Goal: Task Accomplishment & Management: Use online tool/utility

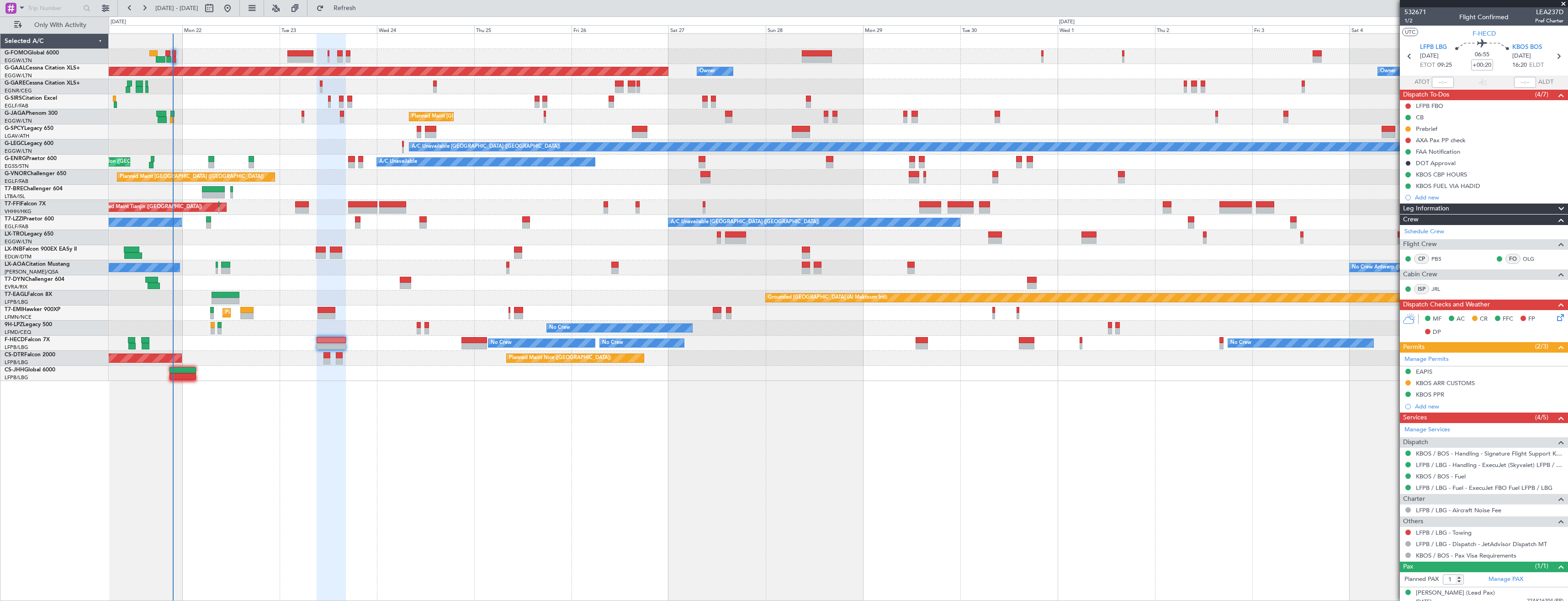
scroll to position [6, 0]
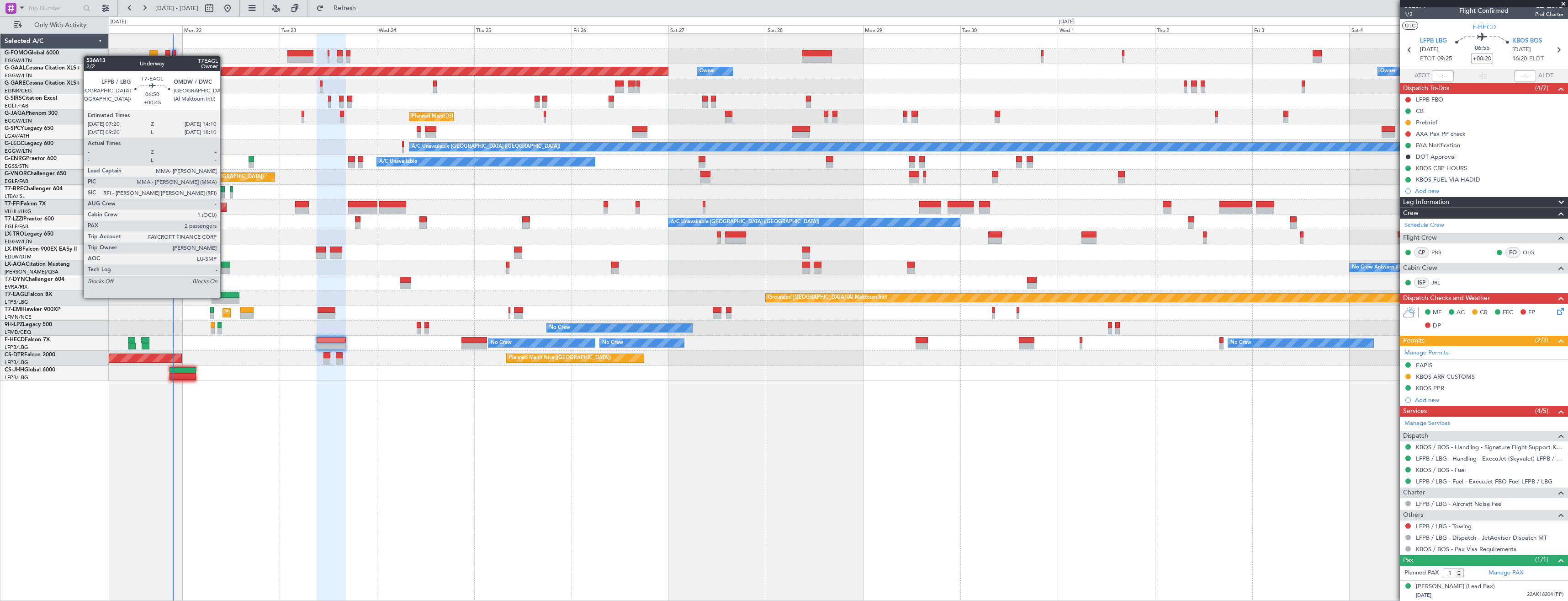
click at [225, 297] on div at bounding box center [225, 294] width 28 height 6
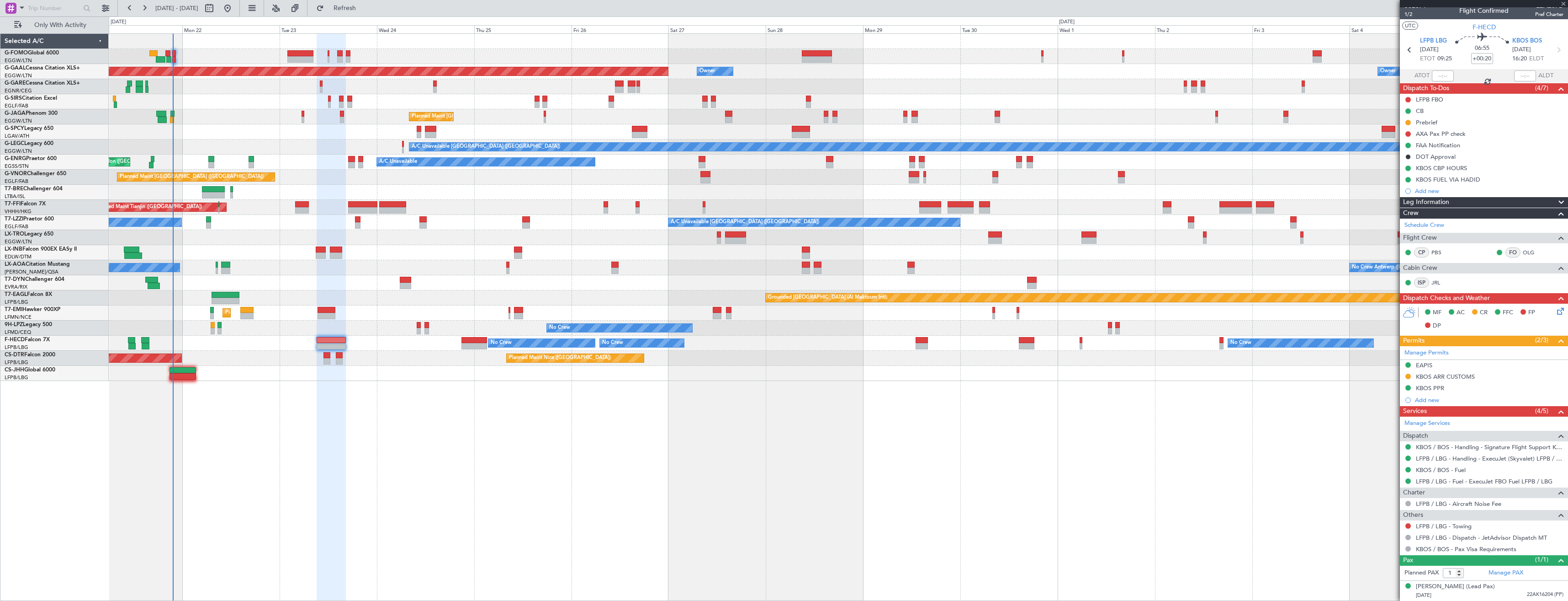
type input "+00:45"
type input "2"
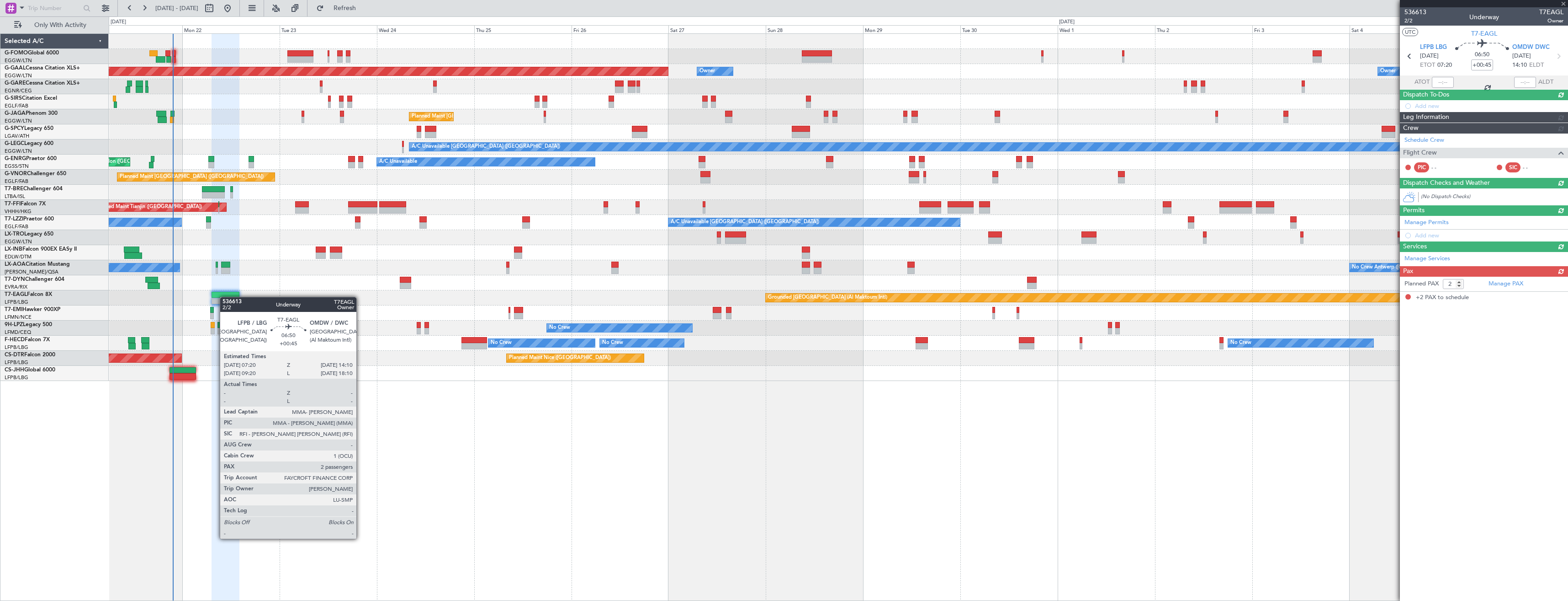
scroll to position [0, 0]
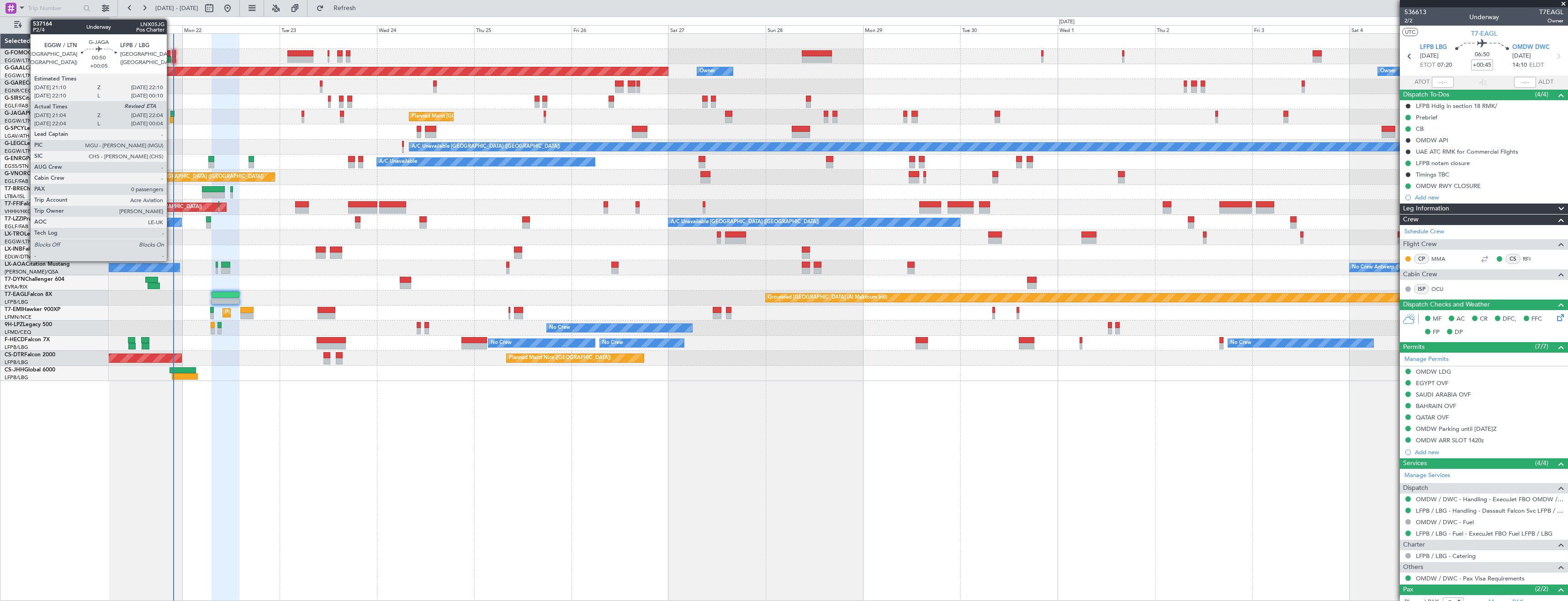
click at [170, 111] on div at bounding box center [172, 114] width 5 height 6
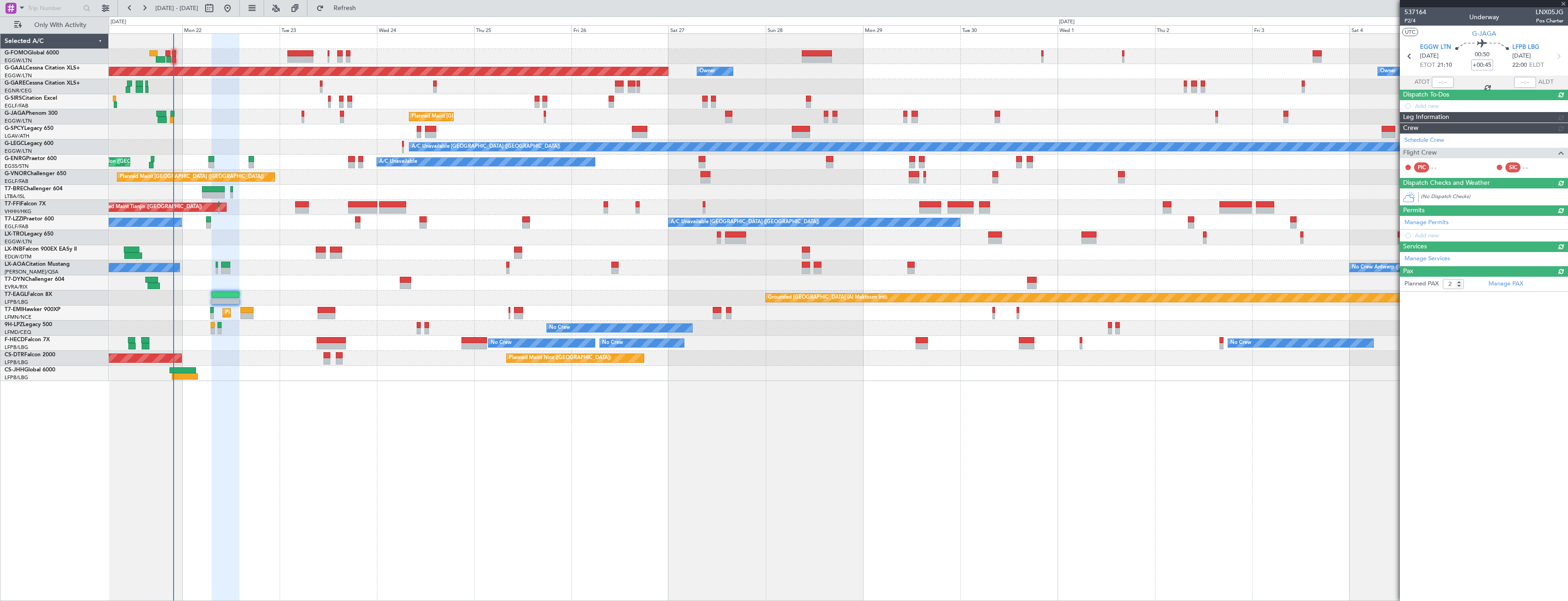
type input "+00:05"
type input "21:04"
type input "0"
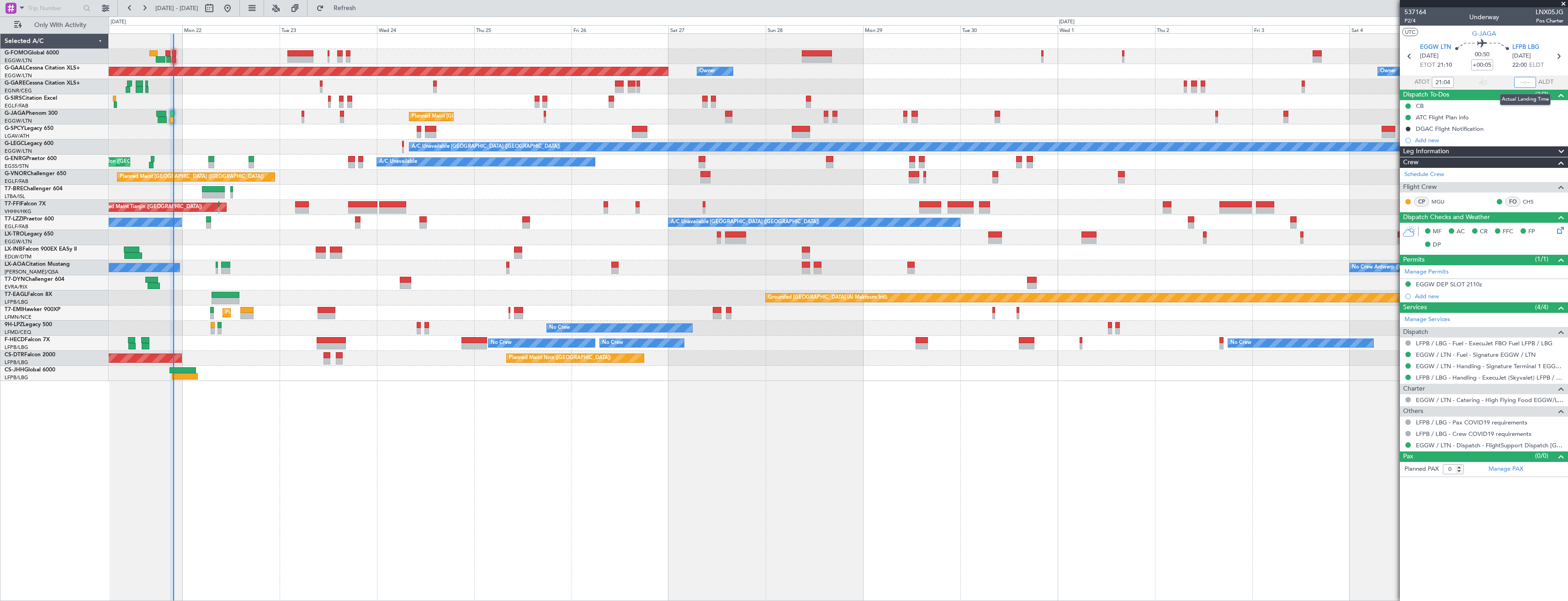
click at [1519, 81] on input "text" at bounding box center [1525, 82] width 22 height 11
type input "21:50"
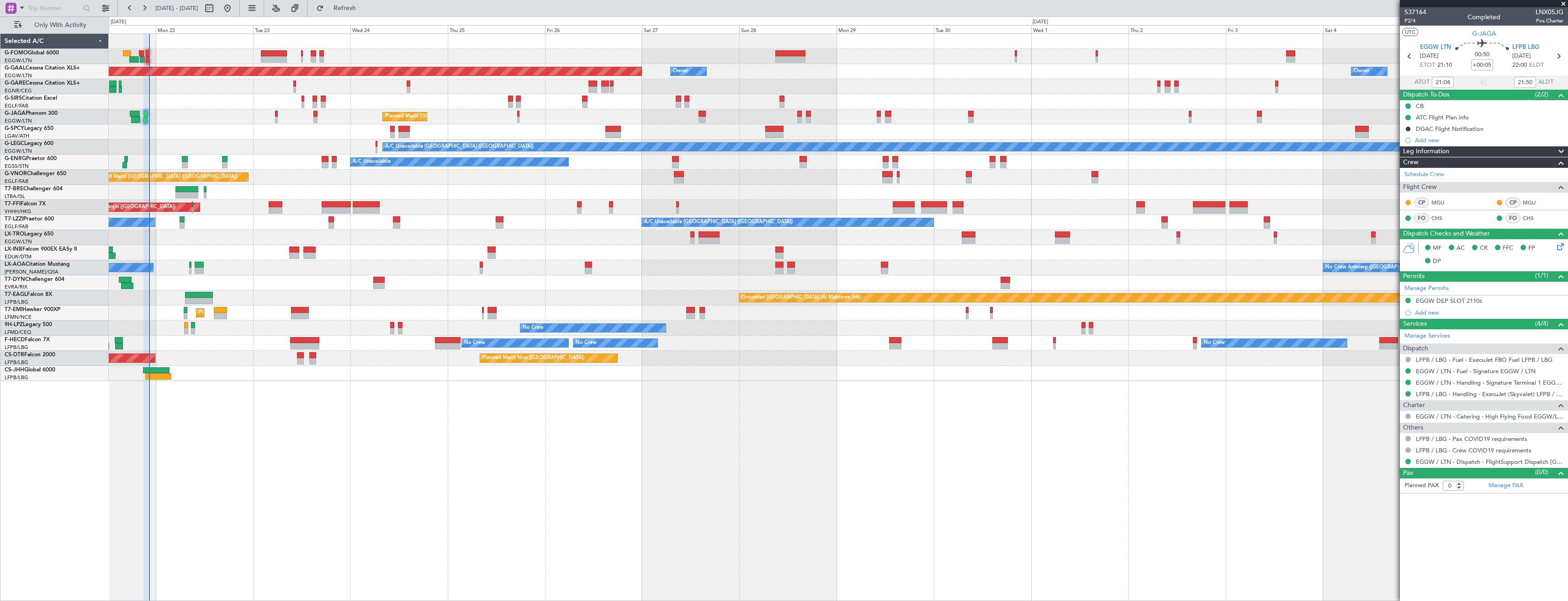
click at [197, 131] on div at bounding box center [838, 132] width 1458 height 15
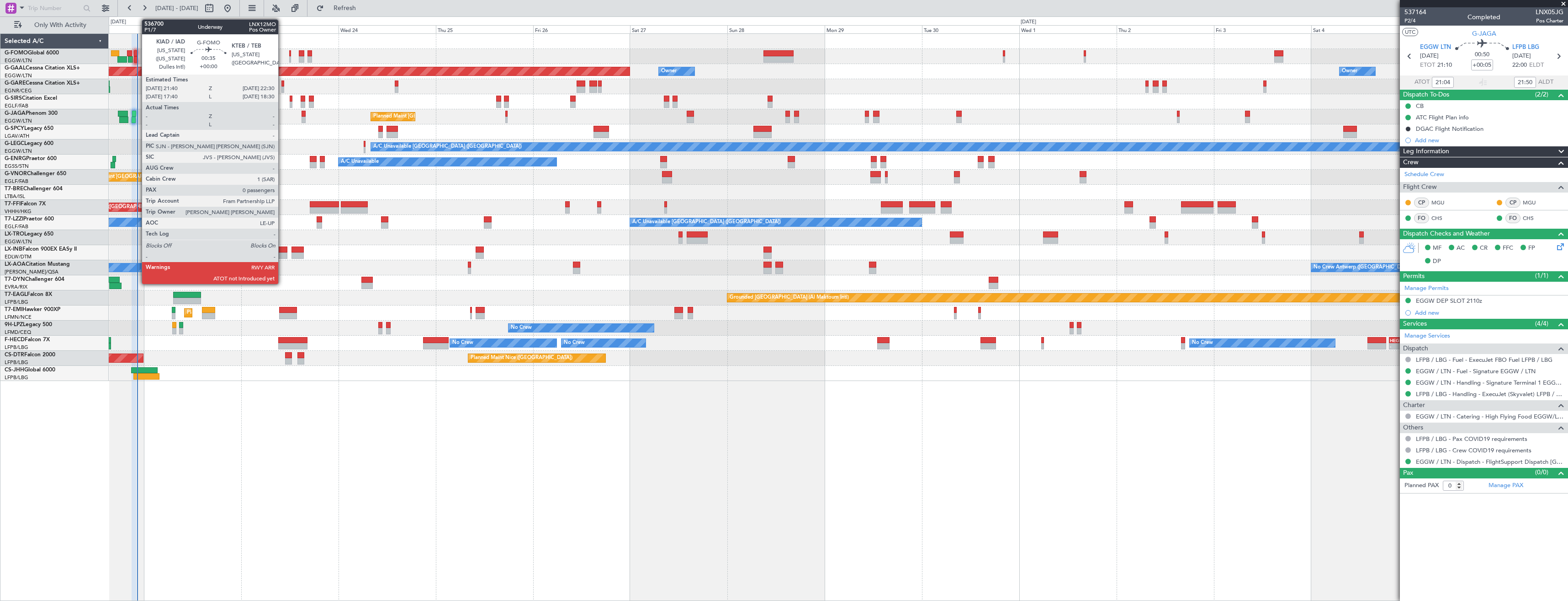
click at [137, 56] on div at bounding box center [135, 53] width 4 height 6
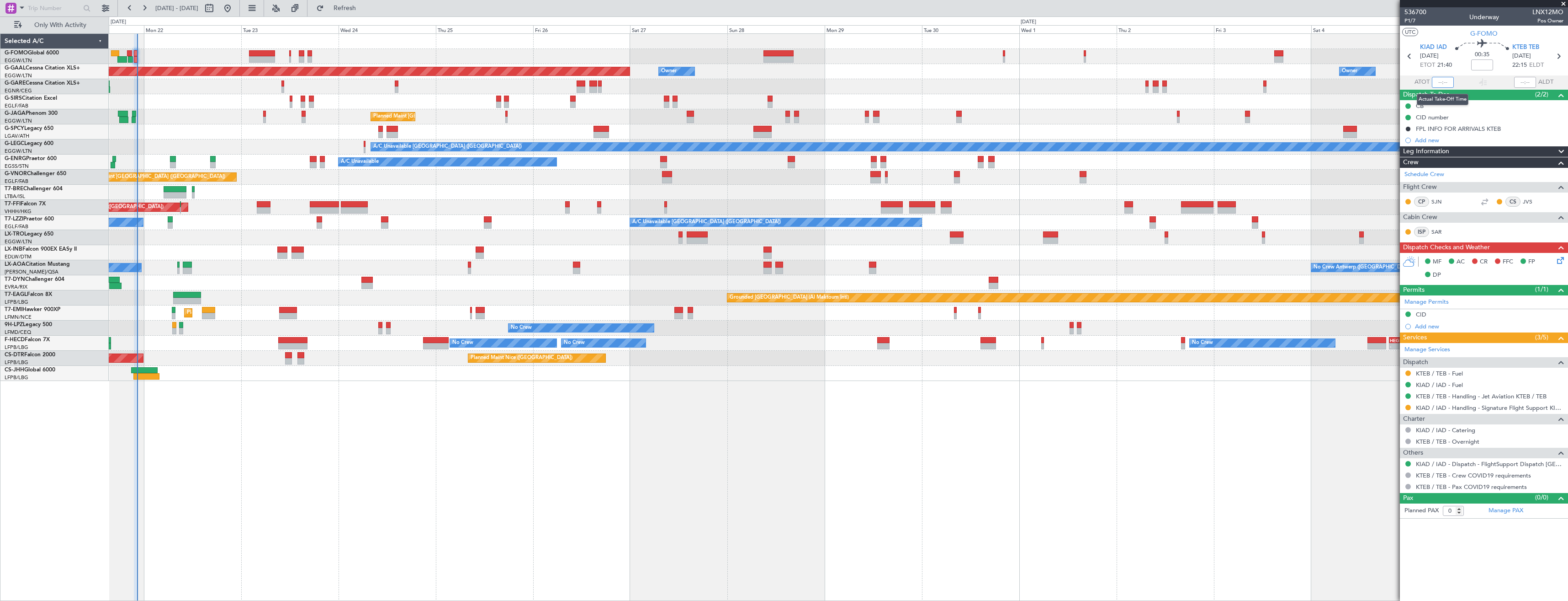
click at [1443, 82] on input "text" at bounding box center [1443, 82] width 22 height 11
type input "22:22"
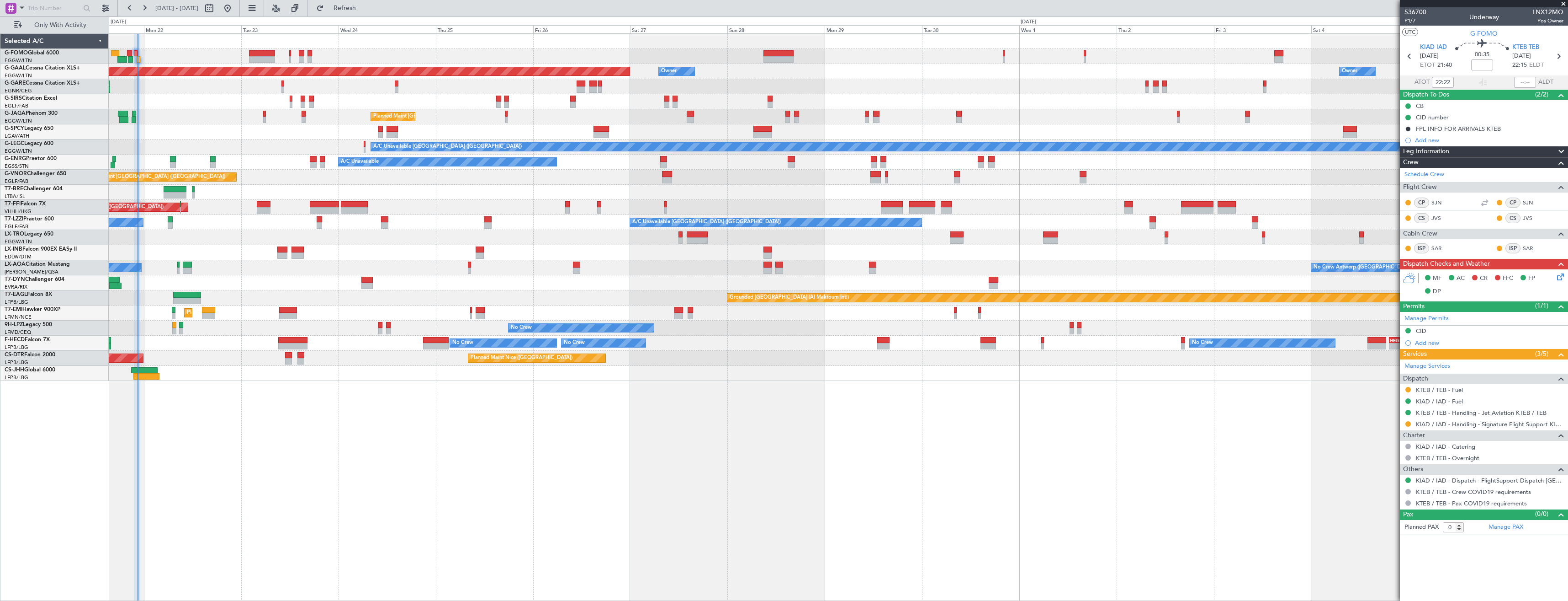
click at [334, 263] on div "Owner Planned [GEOGRAPHIC_DATA] Owner Owner Unplanned Maint [GEOGRAPHIC_DATA] (…" at bounding box center [784, 308] width 1568 height 584
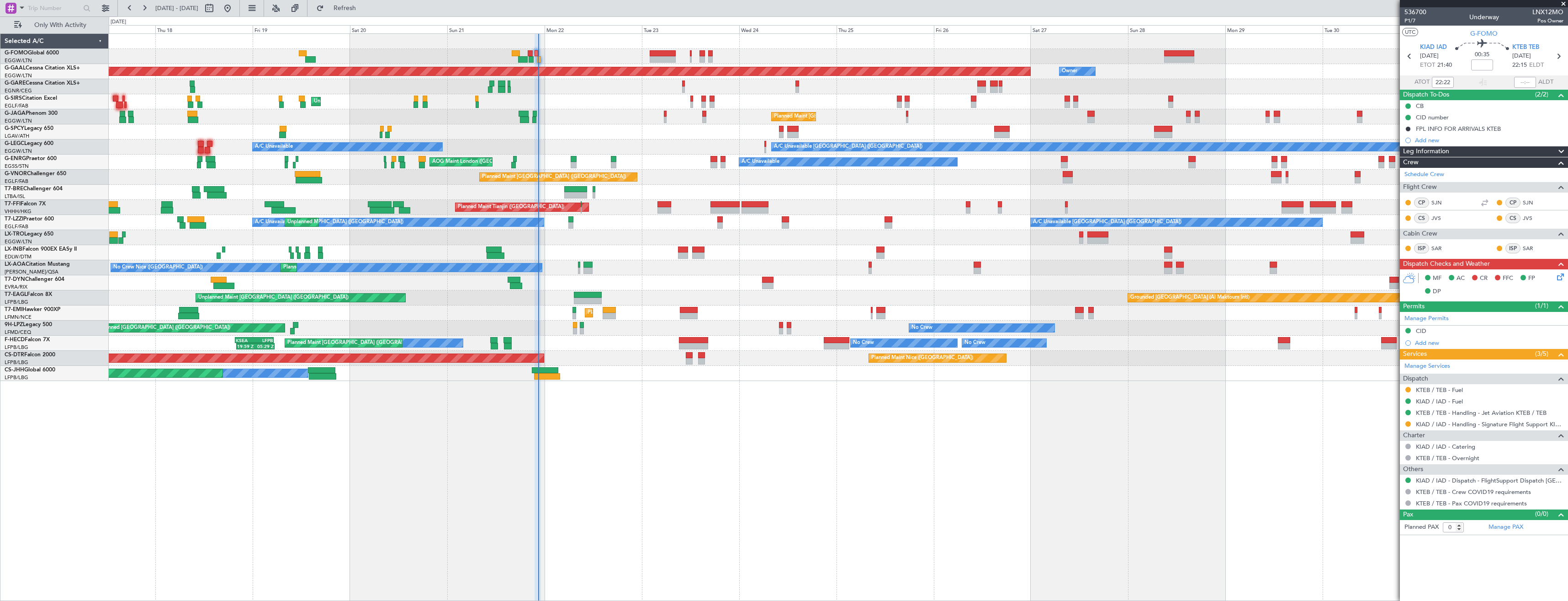
click at [789, 273] on div "OLBA 11:00 Z KTEB 22:45 Z 10:50 Z 22:30 Z Planned [GEOGRAPHIC_DATA] Owner Owner…" at bounding box center [838, 207] width 1458 height 347
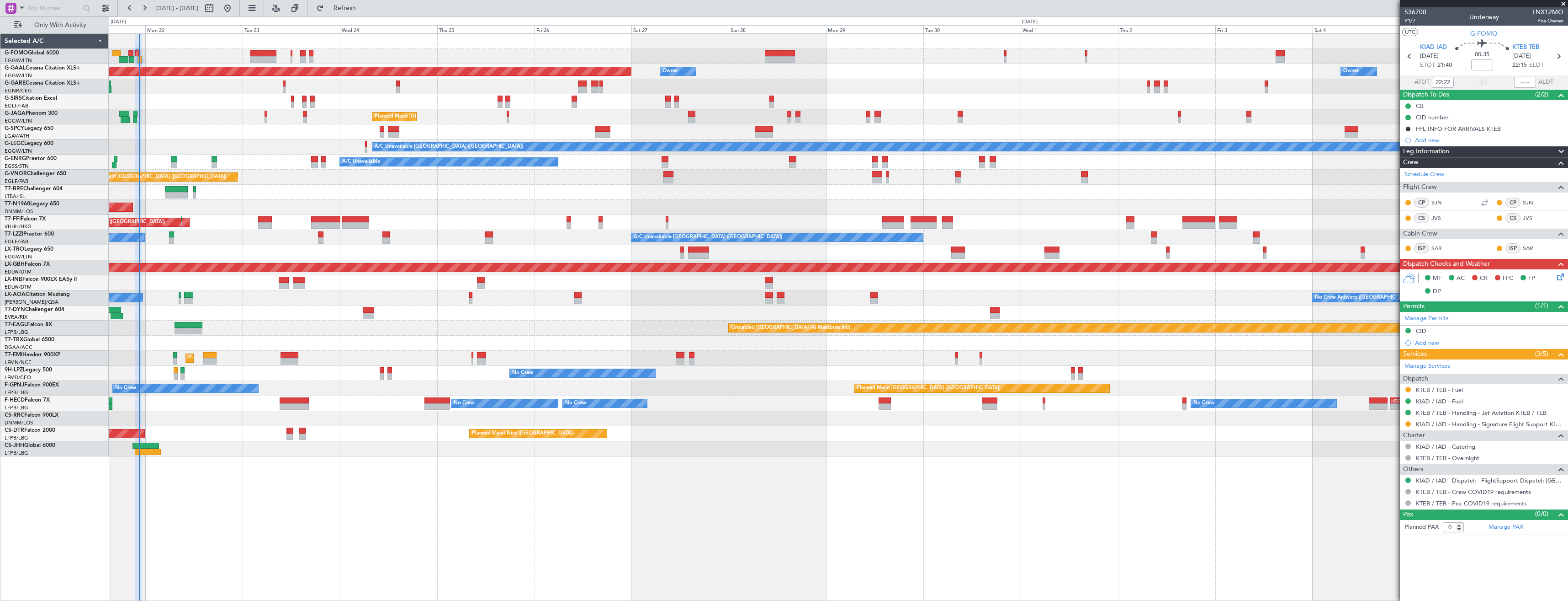
click at [407, 283] on div "Planned Maint Dusseldorf Owner Owner Owner Unplanned Maint [GEOGRAPHIC_DATA] ([…" at bounding box center [838, 245] width 1458 height 422
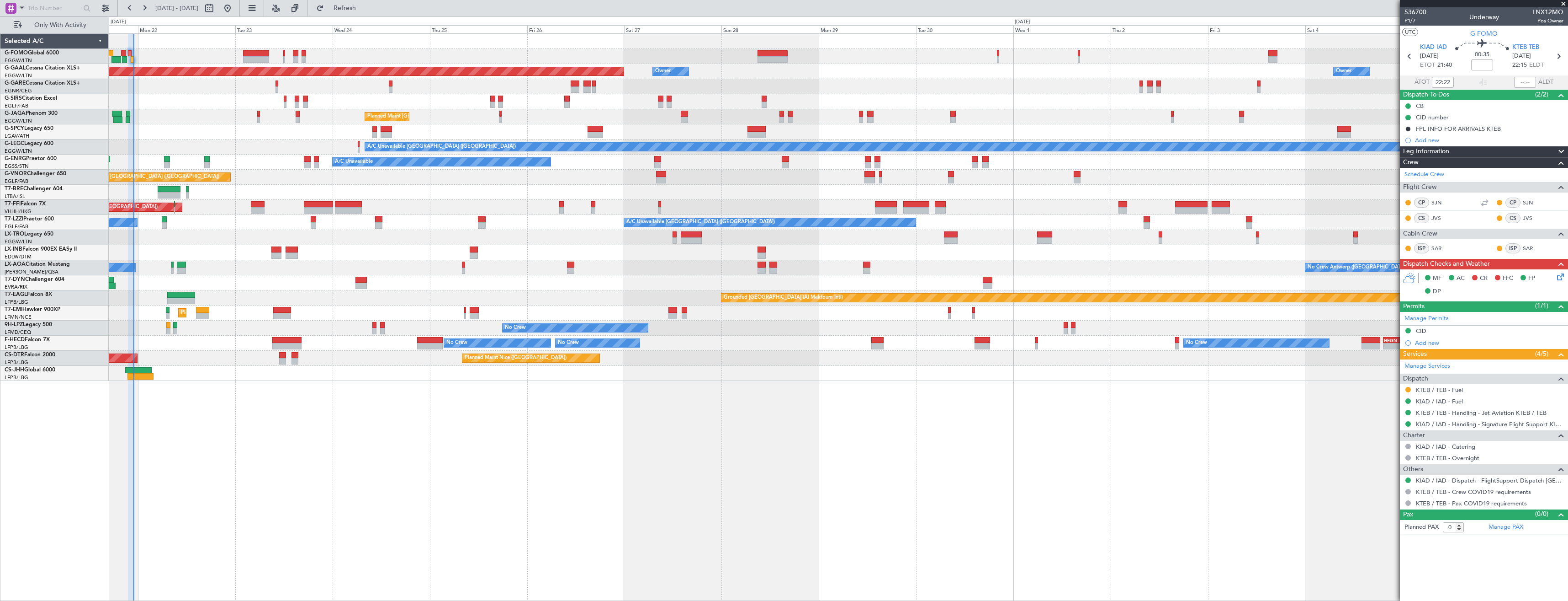
click at [204, 105] on div "Unplanned Maint [GEOGRAPHIC_DATA] ([GEOGRAPHIC_DATA])" at bounding box center [838, 101] width 1458 height 15
type input "23:12"
